Goal: Task Accomplishment & Management: Use online tool/utility

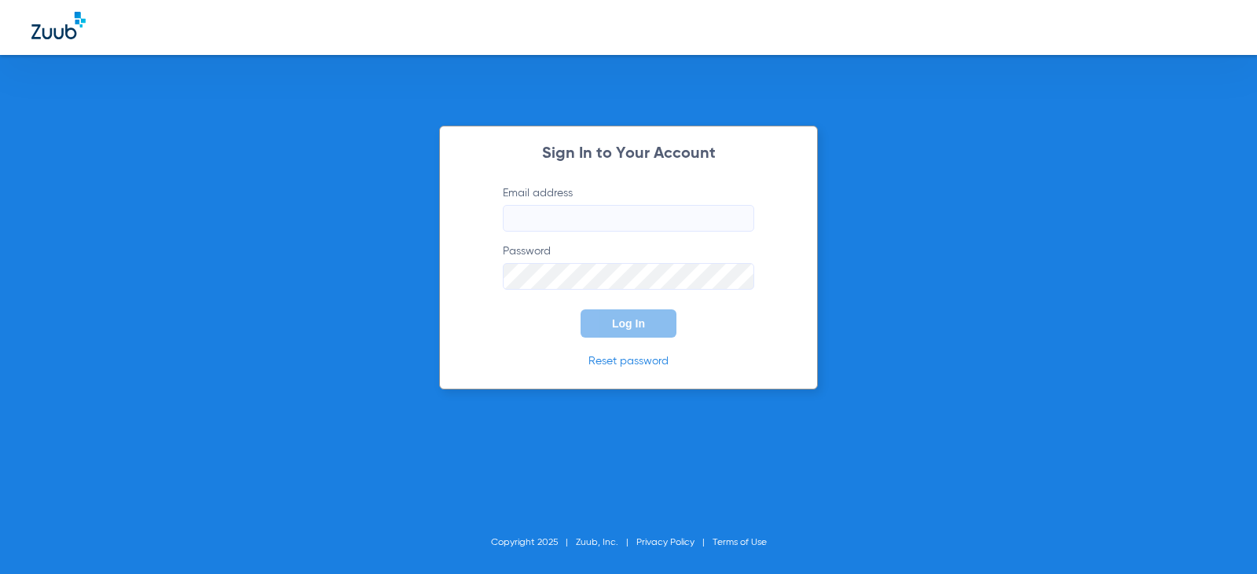
type input "[EMAIL_ADDRESS][DOMAIN_NAME]"
click at [625, 320] on span "Log In" at bounding box center [628, 323] width 33 height 13
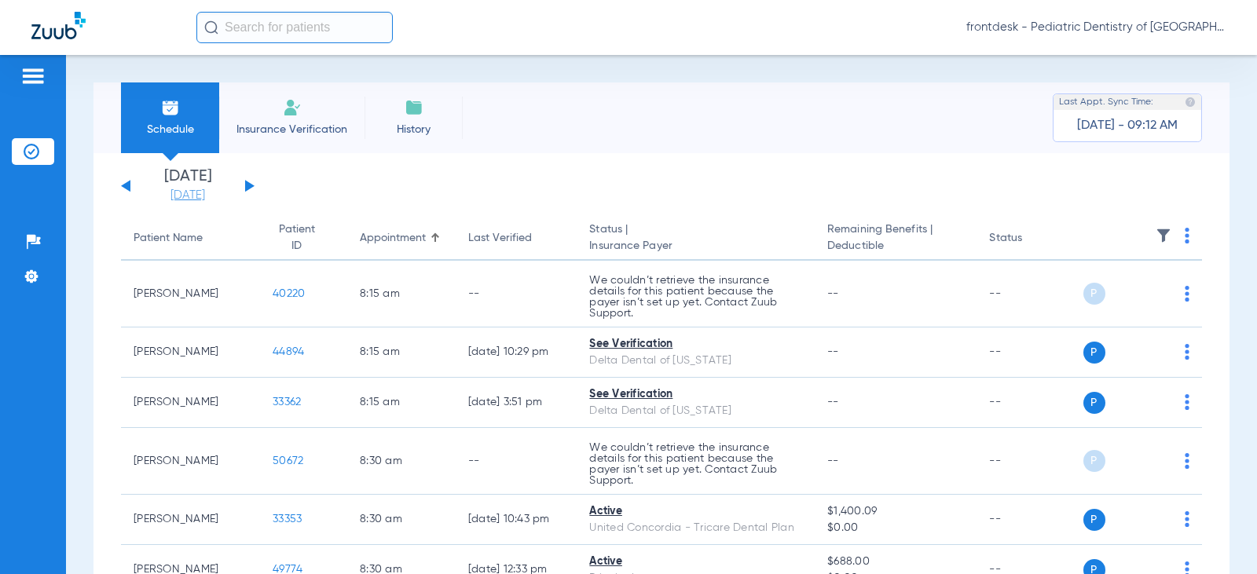
click at [214, 199] on link "[DATE]" at bounding box center [188, 196] width 94 height 16
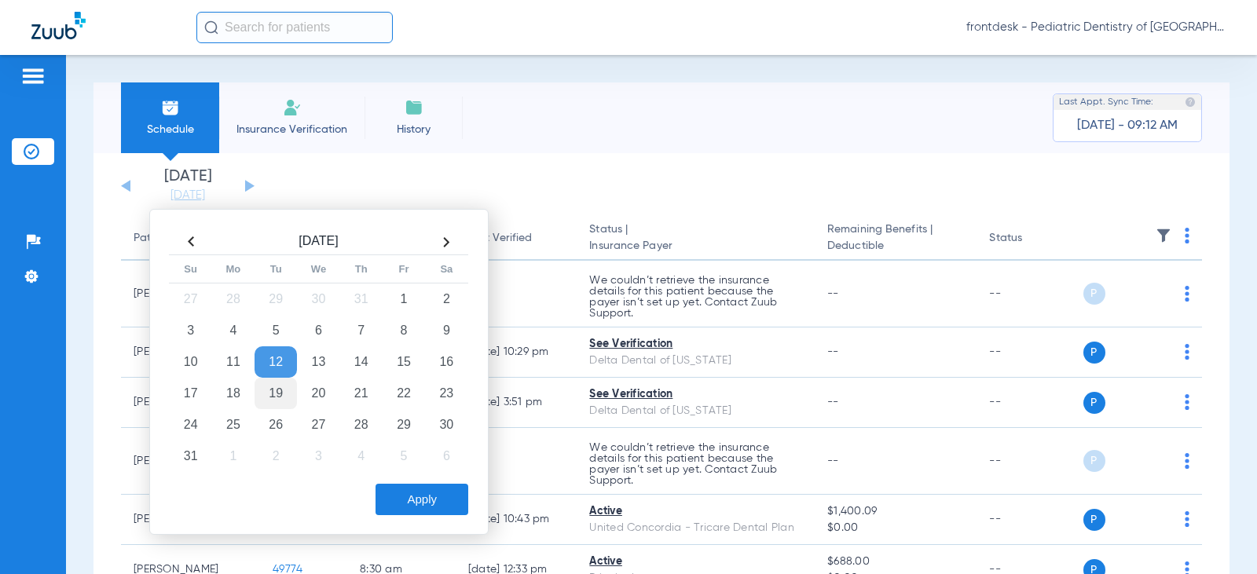
click at [279, 387] on td "19" at bounding box center [276, 393] width 42 height 31
click at [401, 497] on button "Apply" at bounding box center [422, 499] width 93 height 31
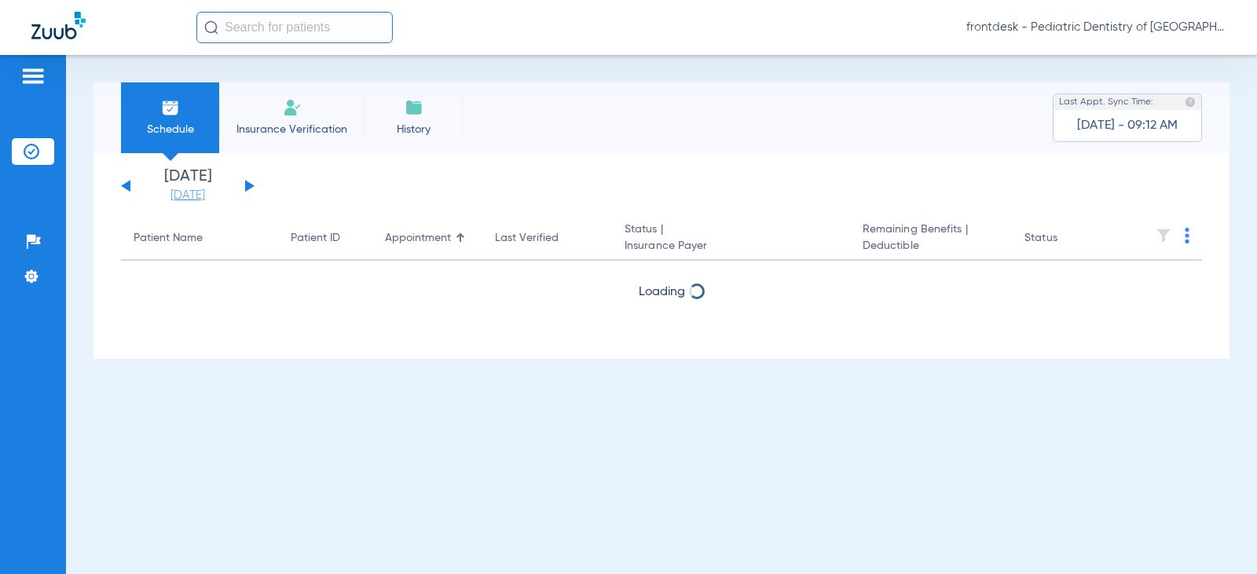
click at [193, 199] on link "[DATE]" at bounding box center [188, 196] width 94 height 16
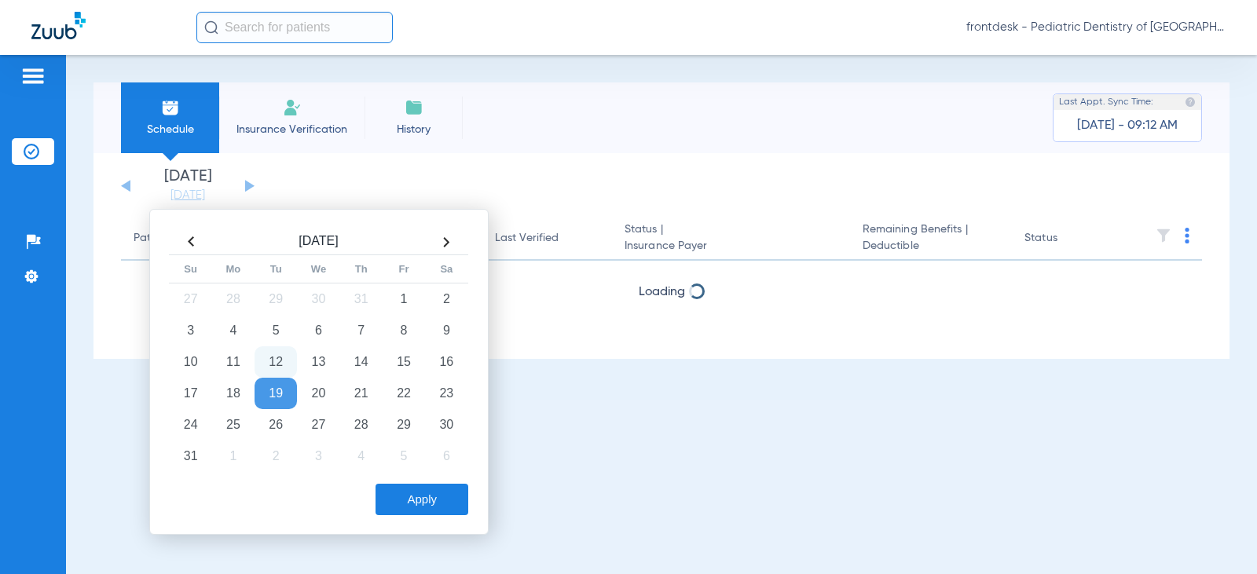
click at [278, 384] on td "19" at bounding box center [276, 393] width 42 height 31
click at [405, 493] on button "Apply" at bounding box center [422, 499] width 93 height 31
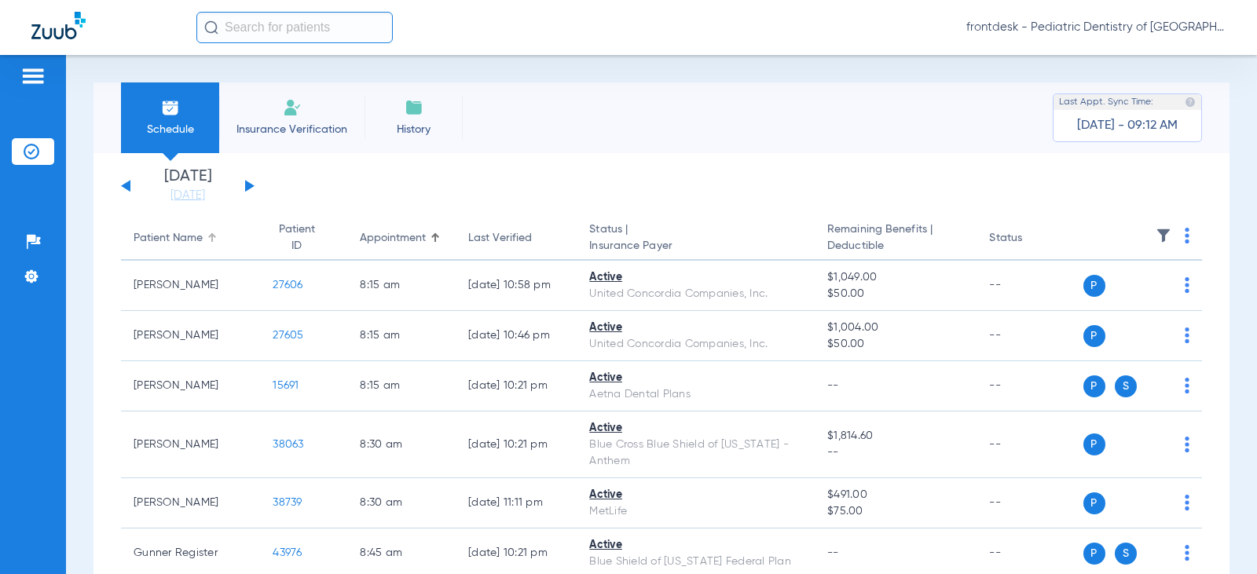
click at [201, 239] on div "Patient Name" at bounding box center [168, 238] width 69 height 16
